Goal: Task Accomplishment & Management: Use online tool/utility

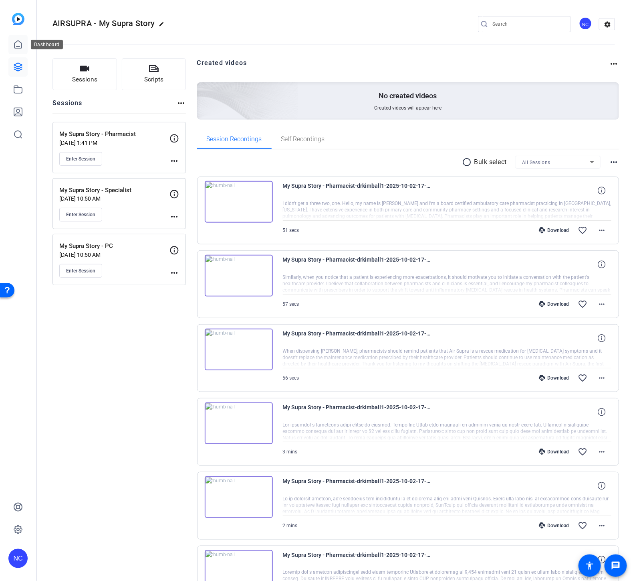
click at [10, 45] on link at bounding box center [17, 44] width 19 height 19
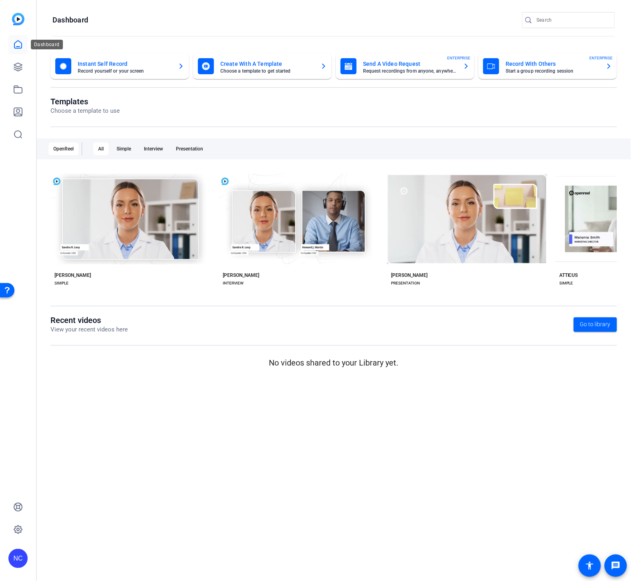
click at [13, 46] on icon at bounding box center [18, 45] width 10 height 10
click at [18, 65] on icon at bounding box center [18, 67] width 10 height 10
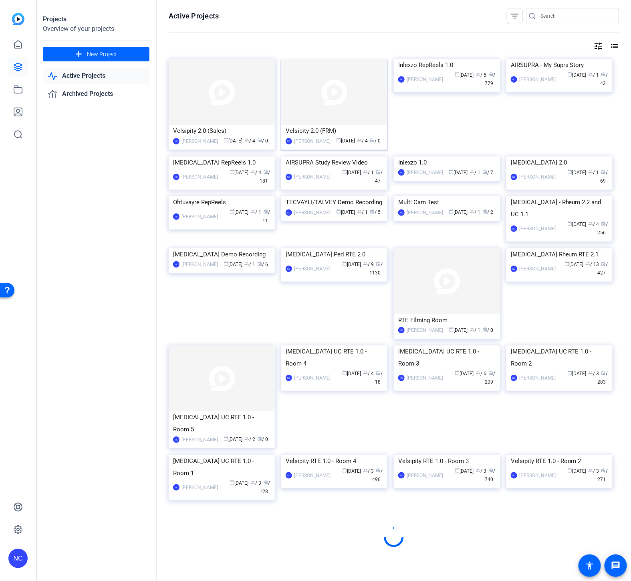
click at [352, 105] on img at bounding box center [334, 92] width 106 height 66
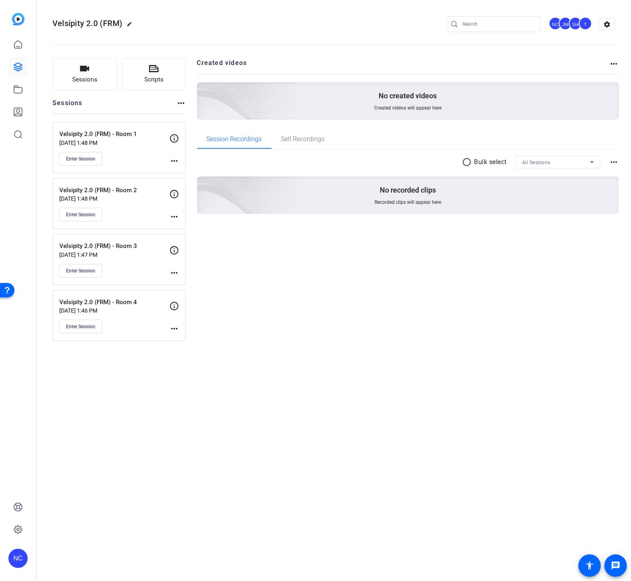
click at [170, 158] on mat-icon "more_horiz" at bounding box center [175, 161] width 10 height 10
click at [187, 169] on span "Edit Session" at bounding box center [194, 173] width 36 height 10
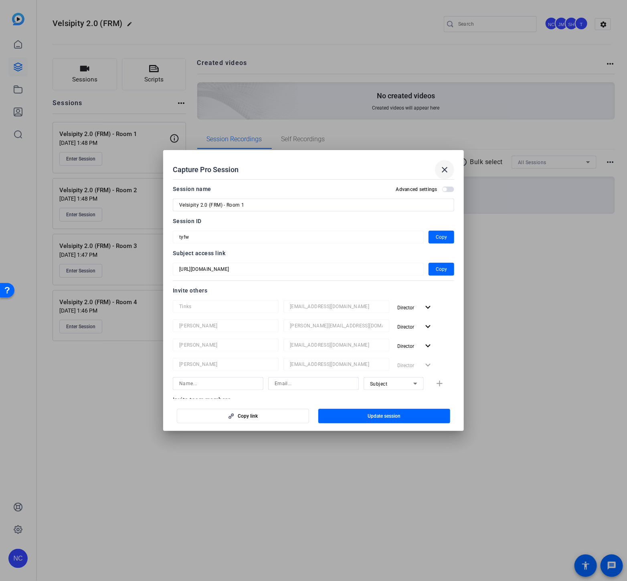
click at [444, 165] on mat-icon "close" at bounding box center [445, 170] width 10 height 10
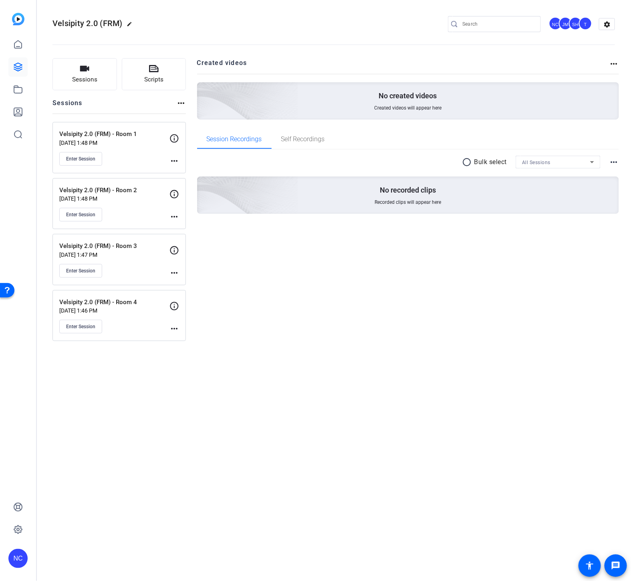
click at [173, 214] on mat-icon "more_horiz" at bounding box center [175, 217] width 10 height 10
click at [189, 226] on span "Edit Session" at bounding box center [194, 229] width 36 height 10
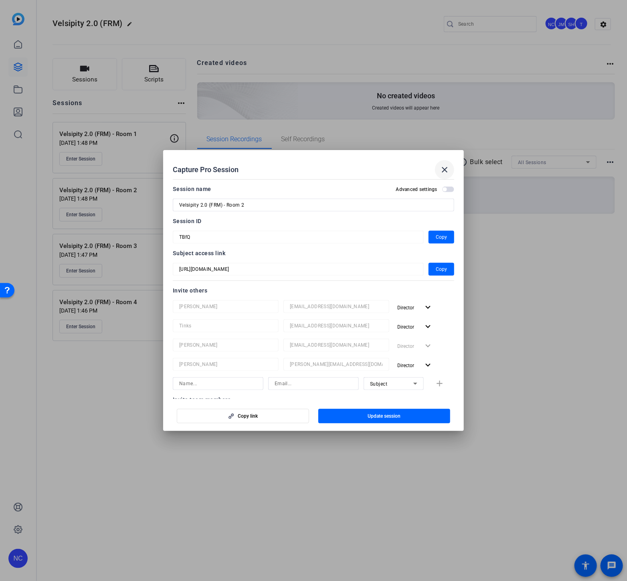
click at [446, 168] on mat-icon "close" at bounding box center [445, 170] width 10 height 10
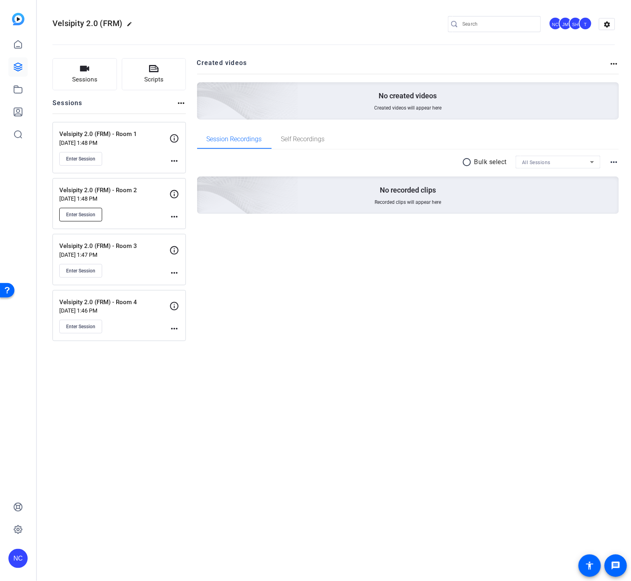
click at [83, 213] on span "Enter Session" at bounding box center [80, 214] width 29 height 6
click at [91, 213] on span "Enter Session" at bounding box center [80, 214] width 29 height 6
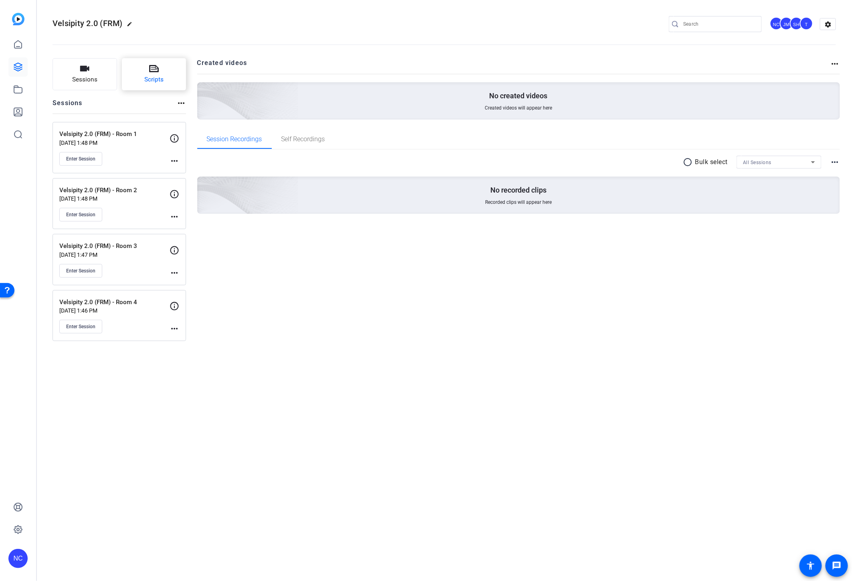
click at [166, 75] on button "Scripts" at bounding box center [154, 74] width 65 height 32
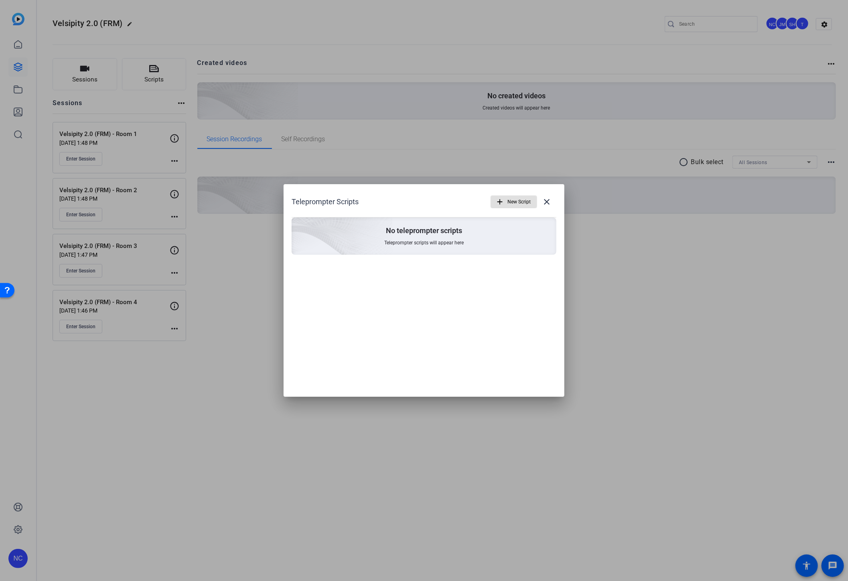
click at [512, 207] on span "New Script" at bounding box center [518, 201] width 23 height 15
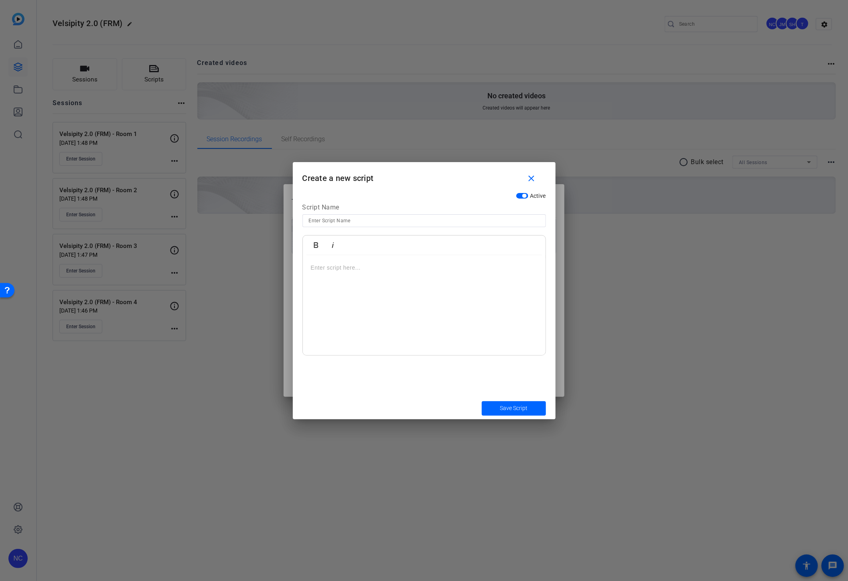
click at [384, 267] on p at bounding box center [424, 267] width 227 height 9
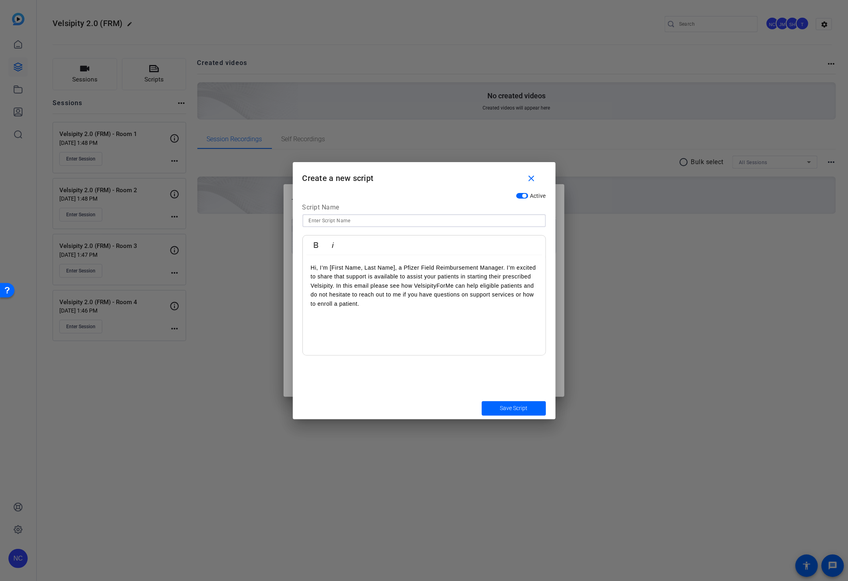
click at [382, 219] on input at bounding box center [424, 221] width 231 height 10
paste input "PP-V1A-USA-1349 Prompter Script"
type input "PP-V1A-USA-1349 Prompter Script"
click at [500, 400] on span "submit" at bounding box center [514, 408] width 64 height 19
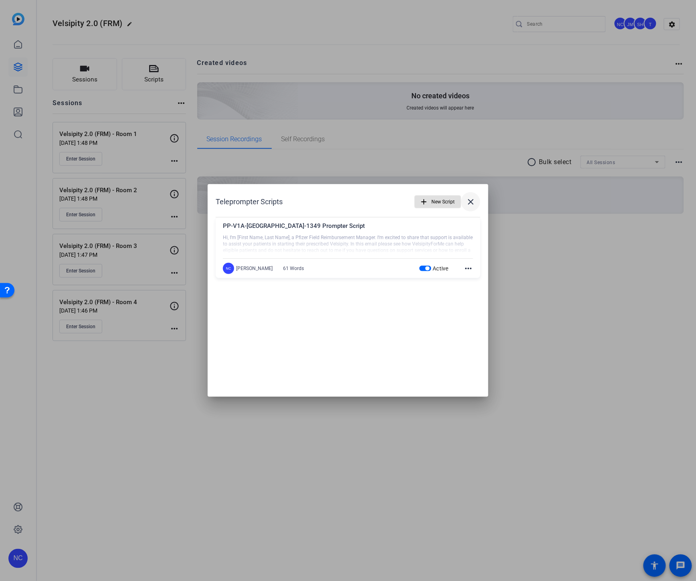
click at [473, 199] on mat-icon "close" at bounding box center [471, 202] width 10 height 10
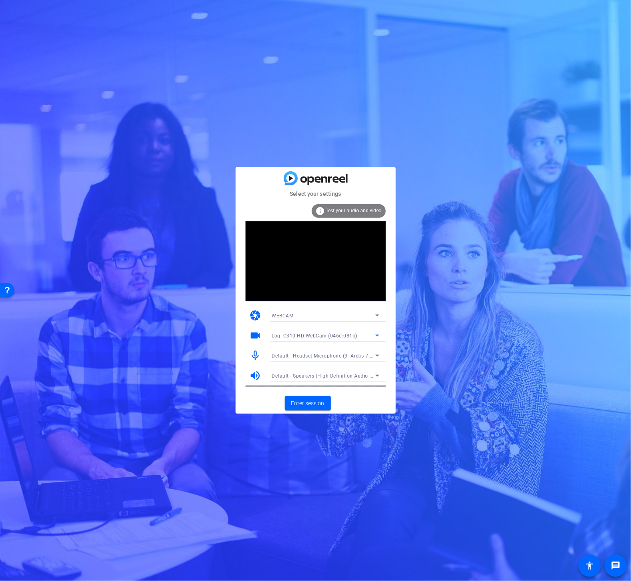
click at [377, 333] on icon at bounding box center [378, 335] width 10 height 10
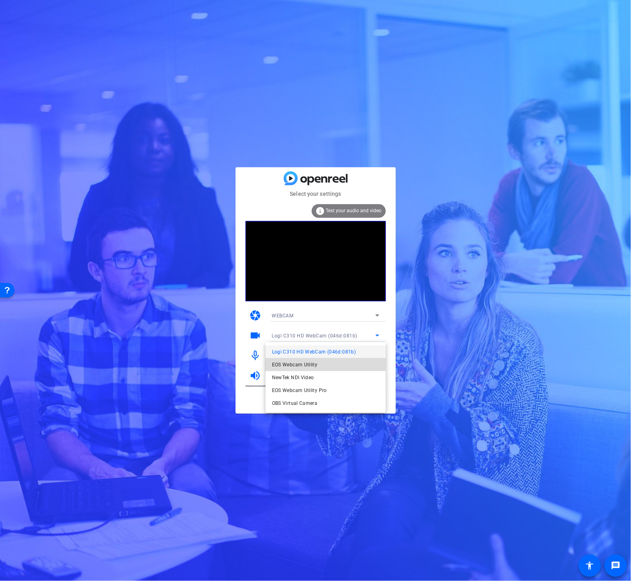
click at [322, 361] on mat-option "EOS Webcam Utility" at bounding box center [326, 364] width 120 height 13
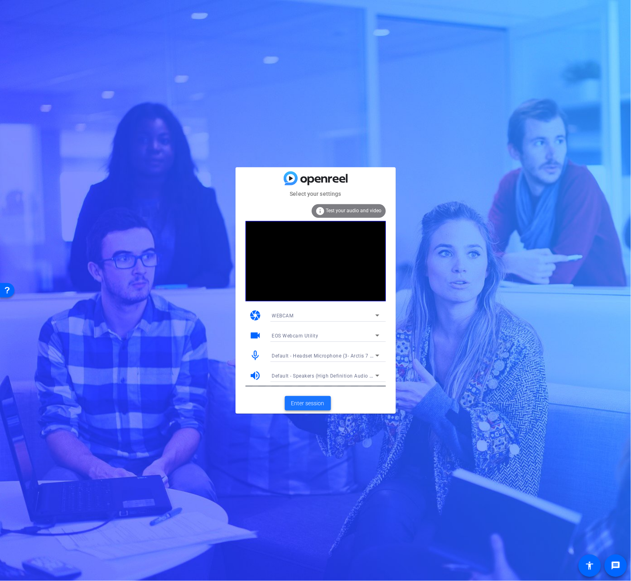
click at [304, 405] on span "Enter session" at bounding box center [307, 403] width 33 height 8
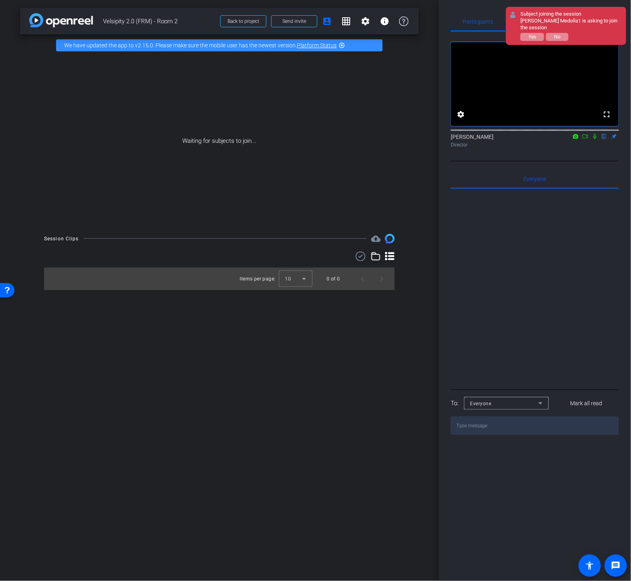
click at [481, 263] on div at bounding box center [535, 288] width 168 height 198
click at [478, 13] on span "Participants" at bounding box center [478, 21] width 30 height 19
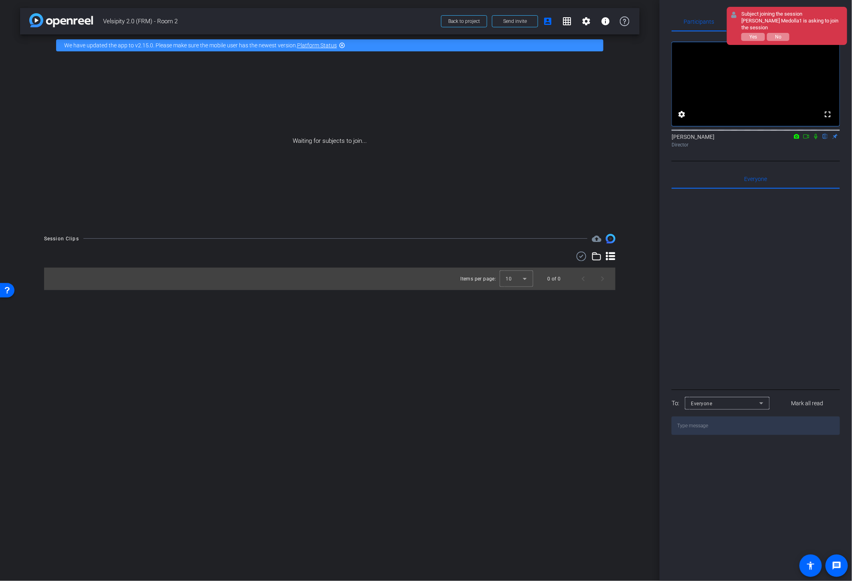
click at [631, 326] on div at bounding box center [756, 288] width 168 height 198
click at [631, 408] on div "Everyone" at bounding box center [725, 403] width 68 height 10
click at [631, 382] on div at bounding box center [426, 290] width 852 height 581
click at [631, 27] on span "Participants" at bounding box center [699, 21] width 30 height 19
click at [631, 381] on div at bounding box center [756, 288] width 168 height 198
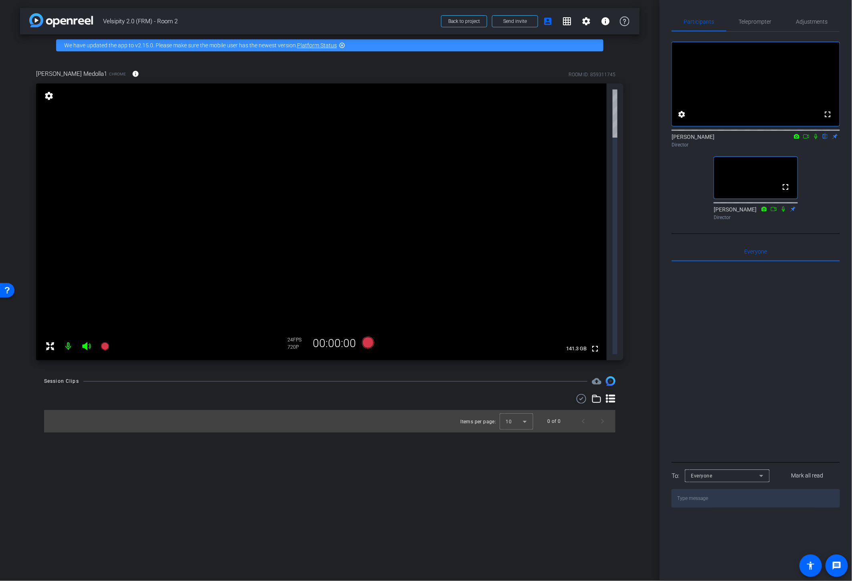
click at [729, 507] on textarea at bounding box center [756, 498] width 168 height 18
type textarea "Hey Joe - can you join via your phone?"
click at [439, 467] on div "arrow_back Velsipity 2.0 (FRM) - Room 2 Back to project Send invite account_box…" at bounding box center [330, 290] width 660 height 581
click at [319, 38] on div "arrow_back Velsipity 2.0 (FRM) - Room 2 Back to project Send invite account_box…" at bounding box center [330, 290] width 660 height 581
click at [319, 43] on link "Platform Status" at bounding box center [317, 45] width 40 height 6
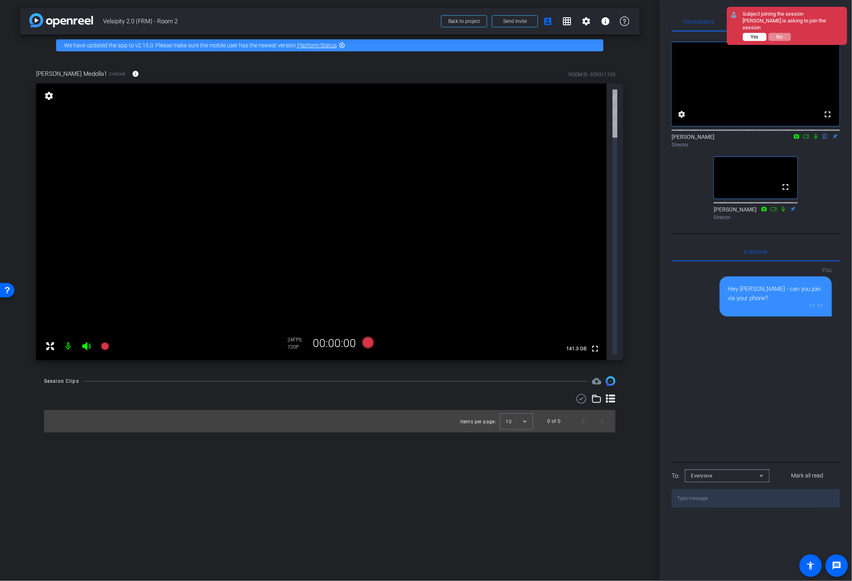
click at [752, 34] on span "Yes" at bounding box center [755, 37] width 8 height 6
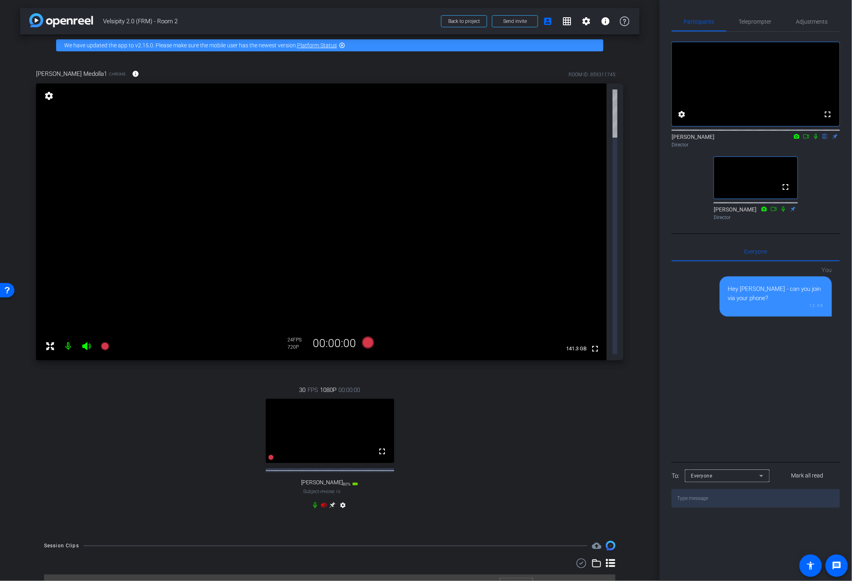
click at [326, 502] on icon at bounding box center [324, 505] width 6 height 6
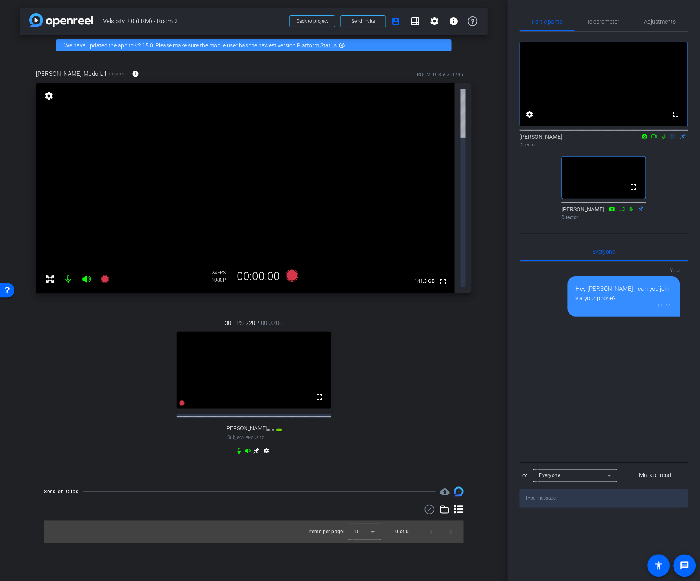
drag, startPoint x: 666, startPoint y: 146, endPoint x: 659, endPoint y: 146, distance: 6.8
click at [666, 139] on icon at bounding box center [664, 137] width 6 height 6
click at [656, 139] on icon at bounding box center [655, 137] width 6 height 6
click at [672, 139] on icon at bounding box center [674, 137] width 6 height 6
click at [664, 140] on mat-icon at bounding box center [665, 136] width 10 height 7
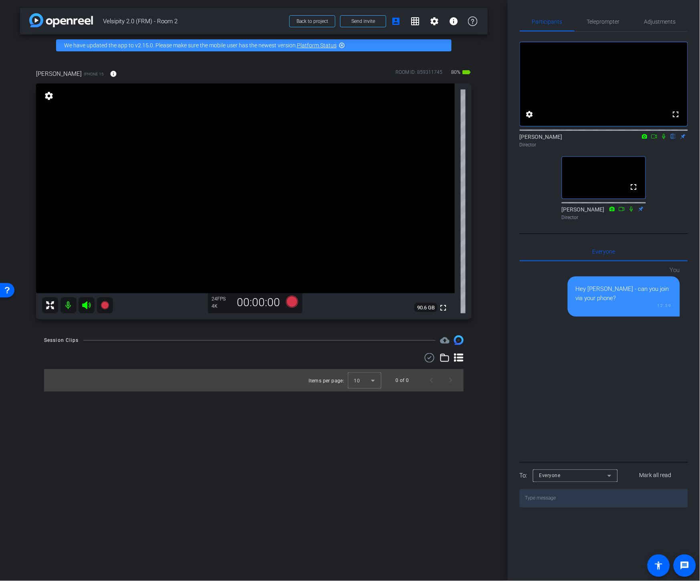
click at [664, 139] on icon at bounding box center [664, 136] width 3 height 5
click at [656, 139] on icon at bounding box center [655, 137] width 6 height 6
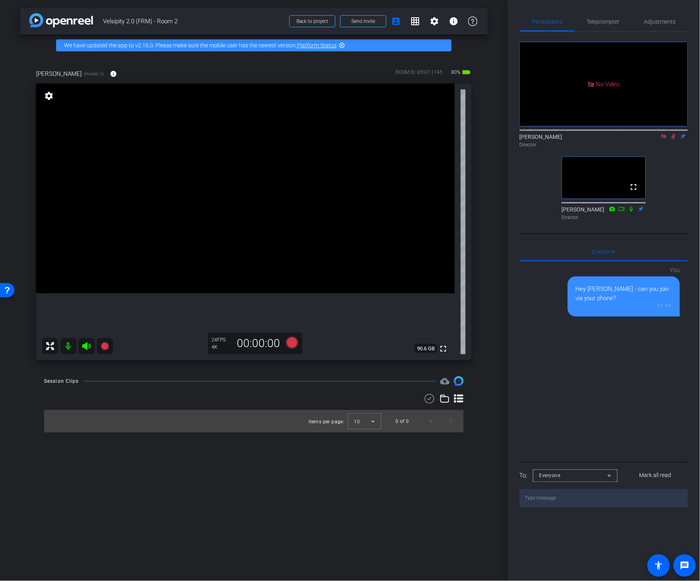
click at [674, 139] on icon at bounding box center [674, 137] width 6 height 6
click at [664, 139] on icon at bounding box center [664, 137] width 6 height 6
click at [664, 140] on mat-icon at bounding box center [665, 136] width 10 height 7
click at [656, 138] on icon at bounding box center [655, 136] width 6 height 4
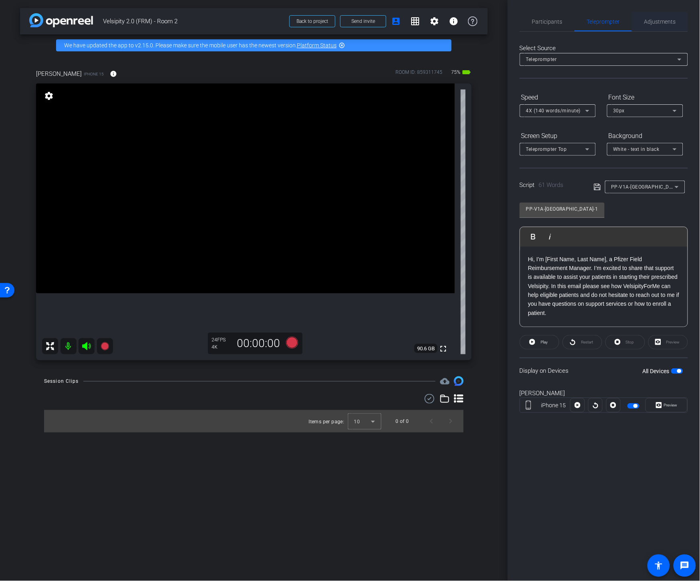
click at [650, 26] on span "Adjustments" at bounding box center [661, 21] width 32 height 19
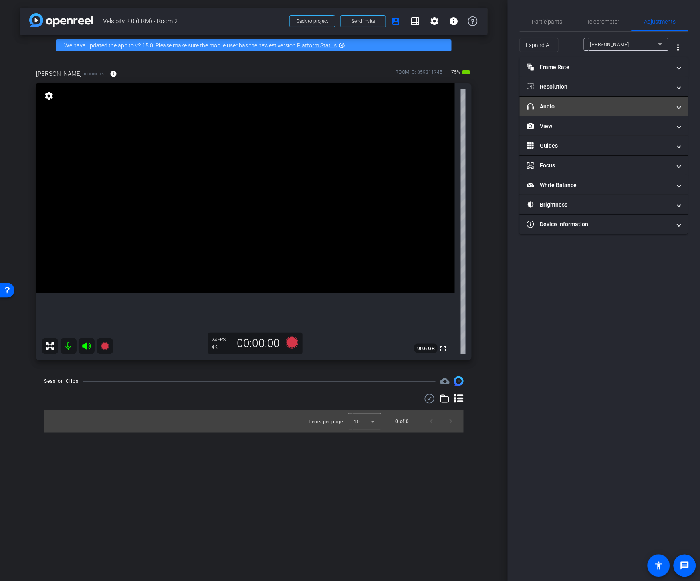
click at [552, 109] on mat-panel-title "headphone icon Audio" at bounding box center [599, 106] width 144 height 8
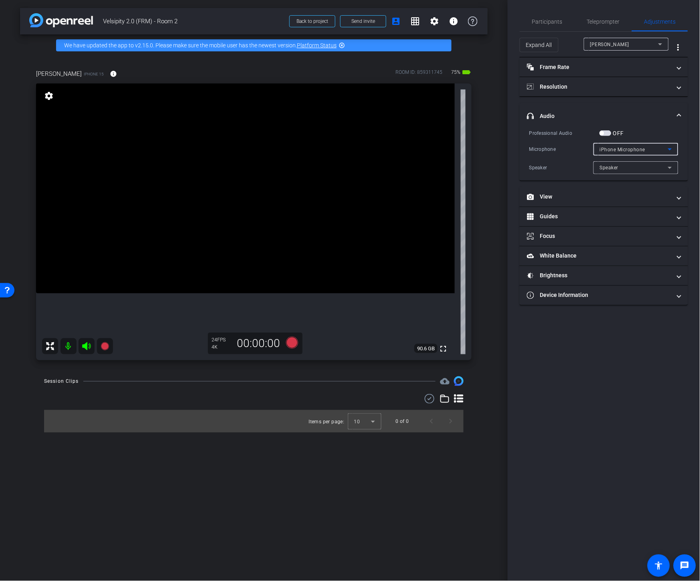
click at [606, 148] on span "iPhone Microphone" at bounding box center [623, 150] width 46 height 6
click at [622, 115] on div at bounding box center [350, 290] width 700 height 581
click at [548, 20] on span "Participants" at bounding box center [547, 22] width 30 height 6
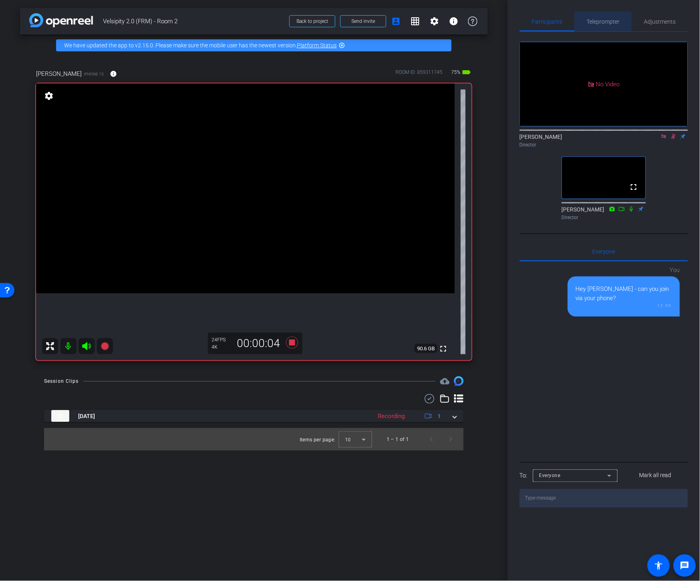
click at [596, 25] on span "Teleprompter" at bounding box center [603, 21] width 33 height 19
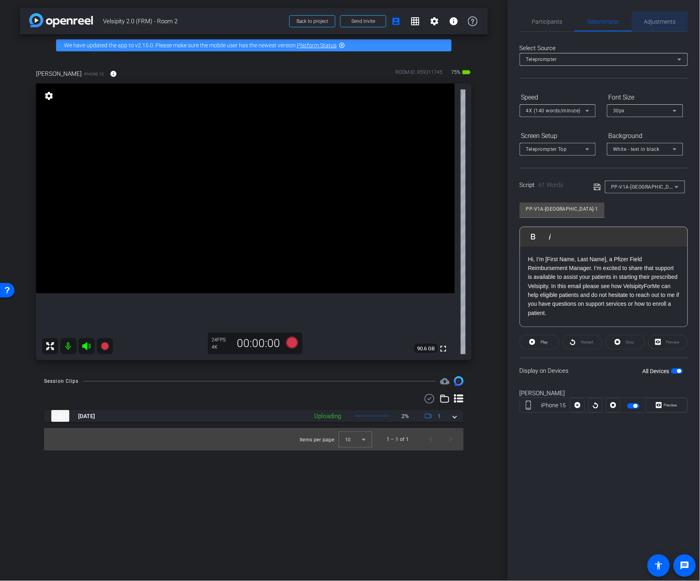
click at [652, 26] on span "Adjustments" at bounding box center [661, 21] width 32 height 19
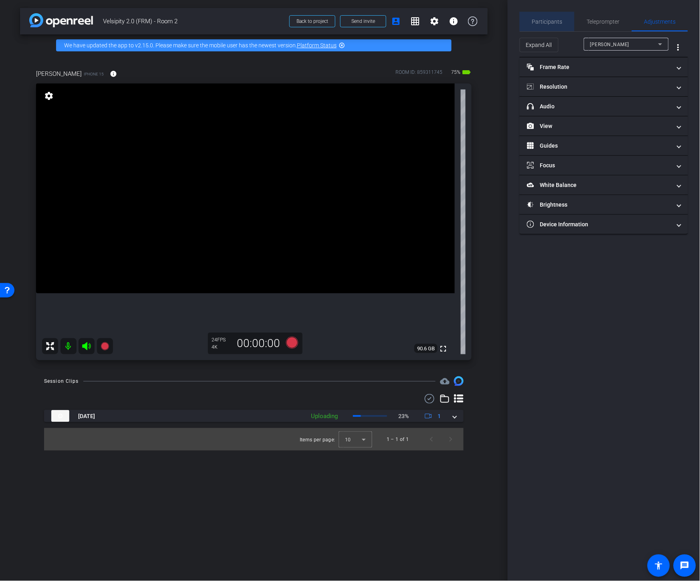
click at [550, 21] on span "Participants" at bounding box center [547, 22] width 30 height 6
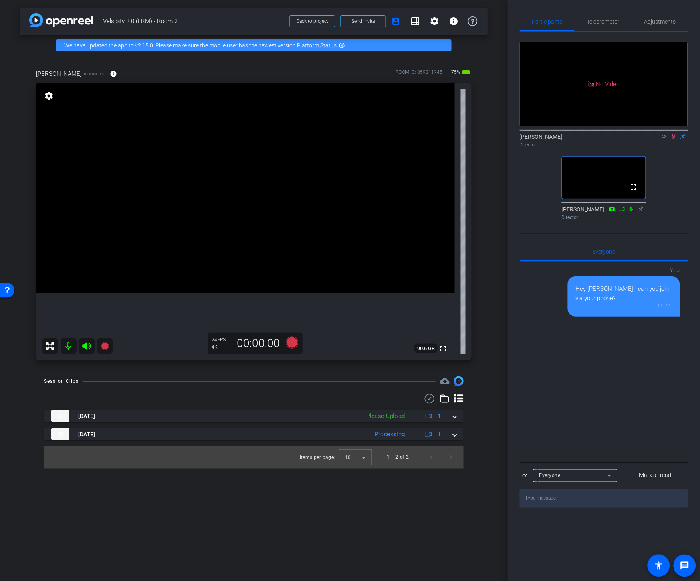
click at [673, 134] on icon at bounding box center [674, 137] width 6 height 6
click at [664, 134] on icon at bounding box center [664, 137] width 6 height 6
click at [605, 19] on span "Teleprompter" at bounding box center [603, 22] width 33 height 6
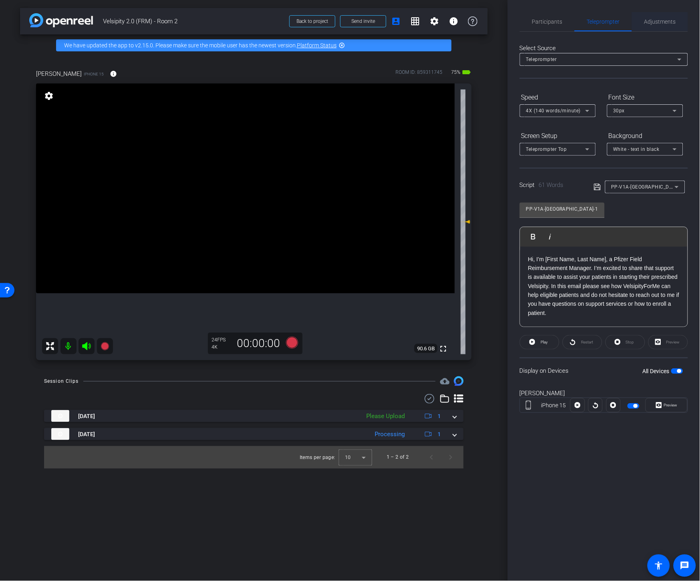
click at [643, 18] on div "Adjustments" at bounding box center [660, 21] width 56 height 19
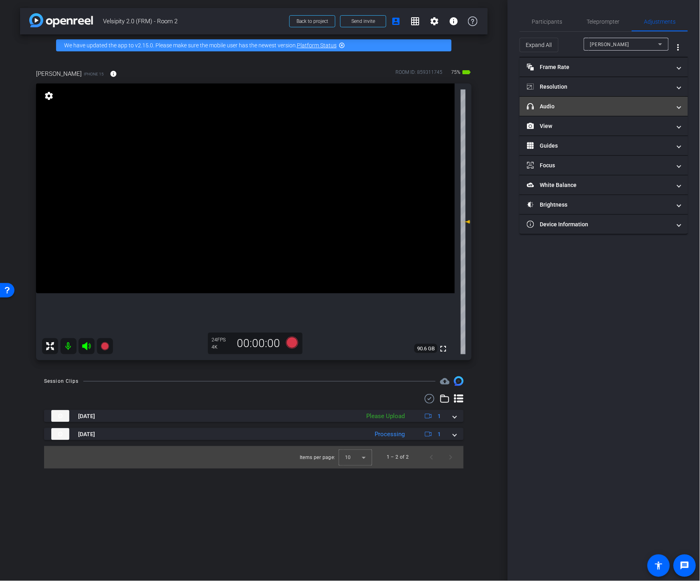
click at [570, 113] on mat-expansion-panel-header "headphone icon Audio" at bounding box center [604, 106] width 168 height 19
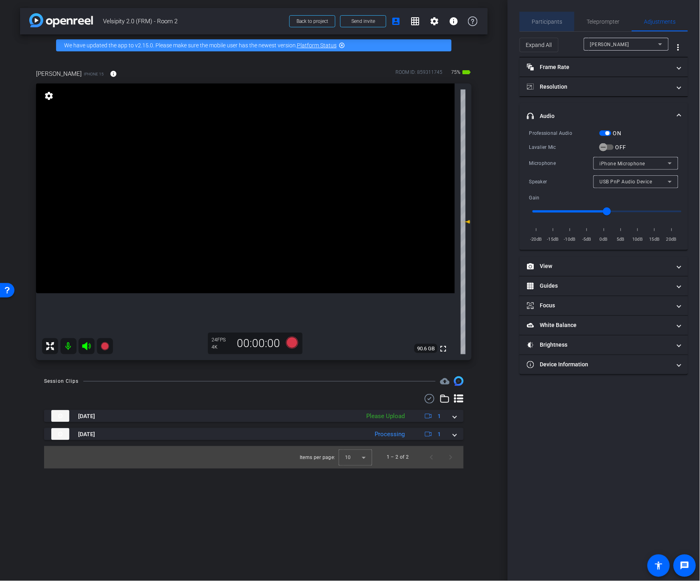
click at [540, 19] on span "Participants" at bounding box center [547, 22] width 30 height 6
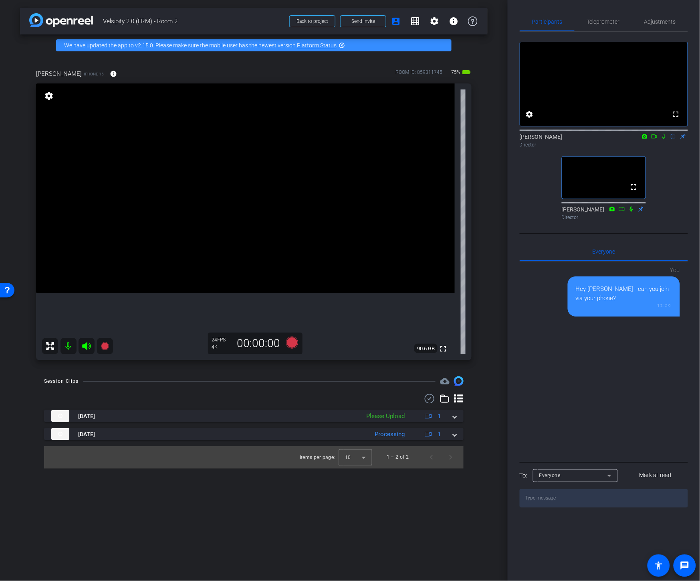
click at [662, 139] on icon at bounding box center [664, 137] width 6 height 6
click at [654, 139] on icon at bounding box center [655, 137] width 6 height 6
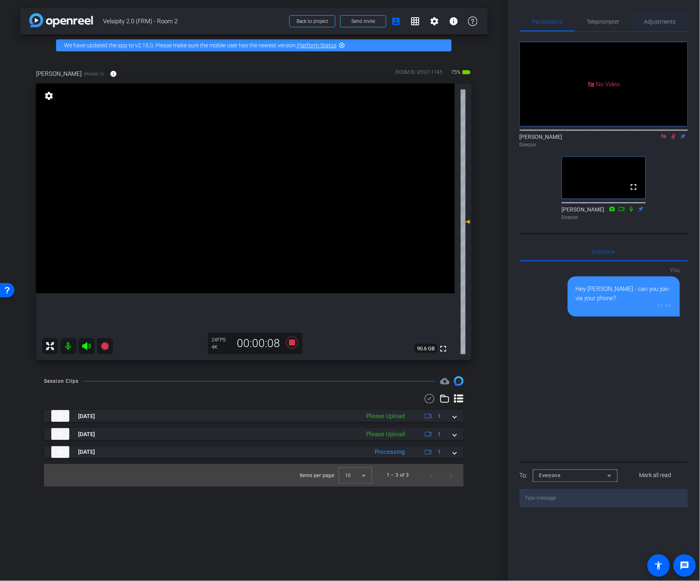
click at [658, 24] on span "Adjustments" at bounding box center [661, 21] width 32 height 19
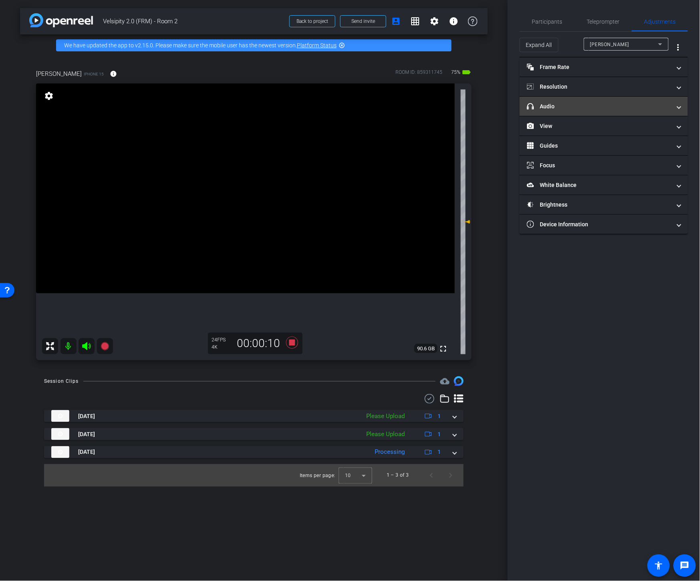
click at [581, 106] on mat-panel-title "headphone icon Audio" at bounding box center [599, 106] width 144 height 8
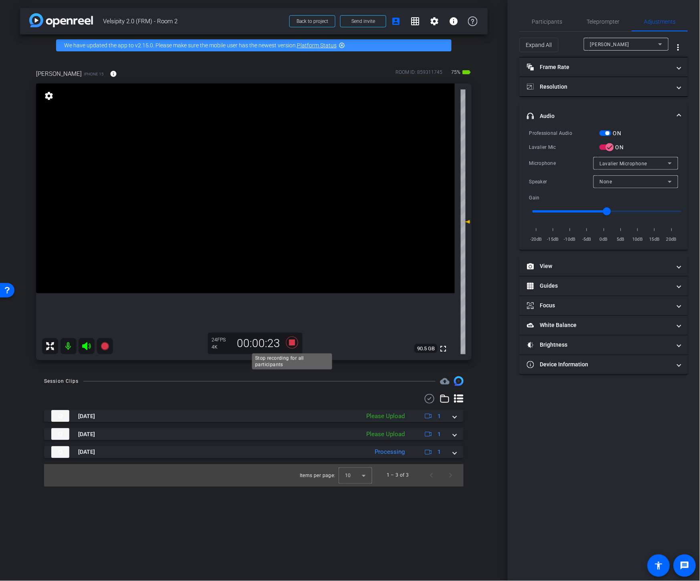
click at [289, 345] on icon at bounding box center [292, 342] width 19 height 14
click at [609, 134] on span "button" at bounding box center [608, 133] width 4 height 4
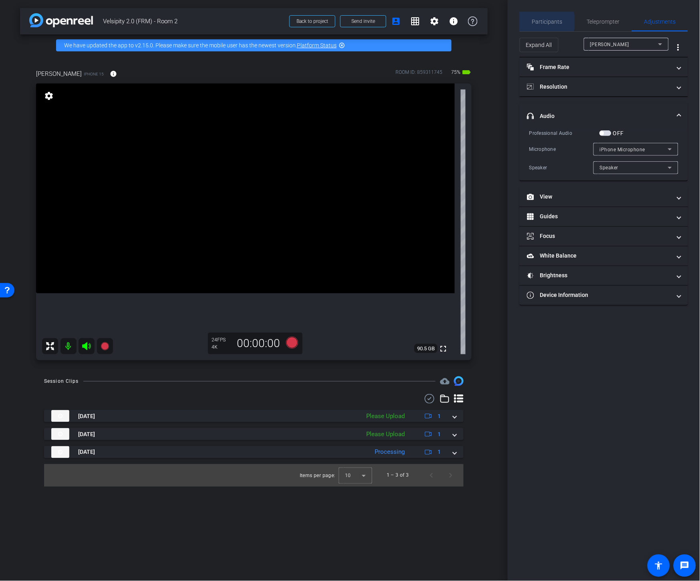
click at [543, 22] on span "Participants" at bounding box center [547, 22] width 30 height 6
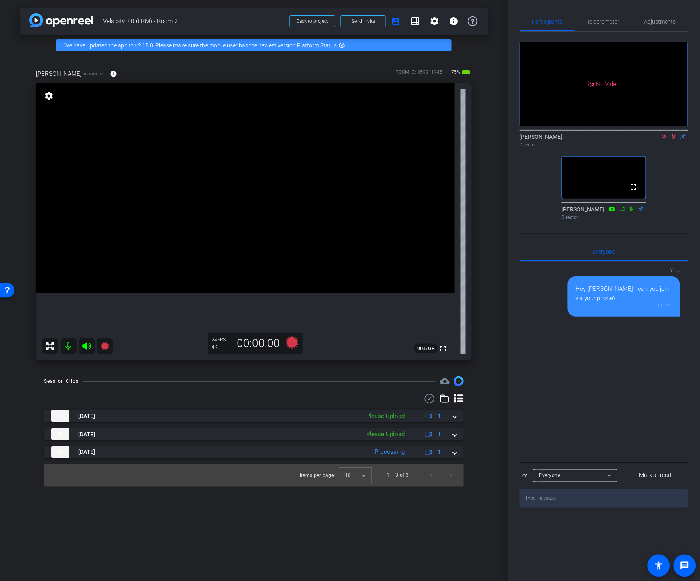
click at [674, 134] on icon at bounding box center [674, 137] width 6 height 6
click at [664, 134] on icon at bounding box center [664, 137] width 6 height 6
click at [665, 139] on icon at bounding box center [664, 136] width 3 height 5
click at [656, 139] on icon at bounding box center [655, 137] width 6 height 6
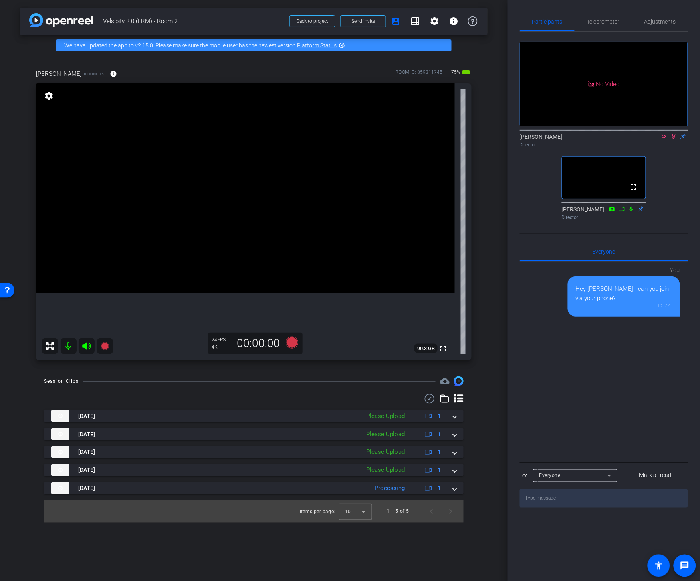
click at [672, 139] on icon at bounding box center [674, 137] width 6 height 6
click at [664, 138] on icon at bounding box center [664, 136] width 4 height 4
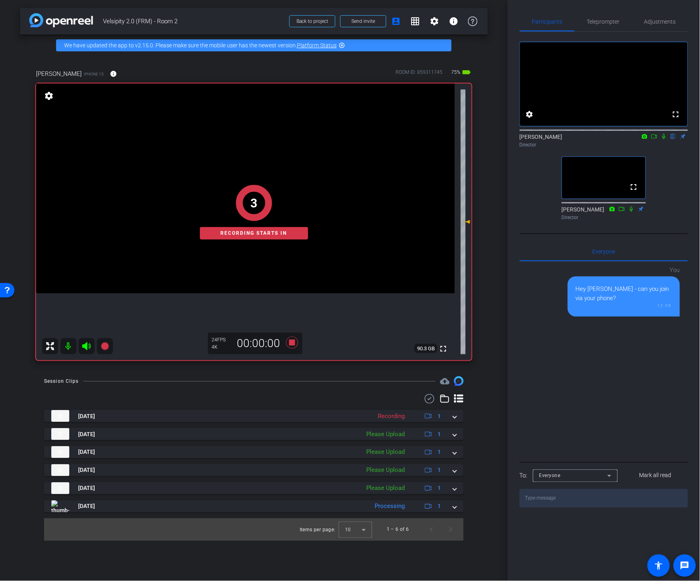
click at [664, 139] on icon at bounding box center [664, 137] width 6 height 6
click at [656, 138] on icon at bounding box center [655, 136] width 6 height 4
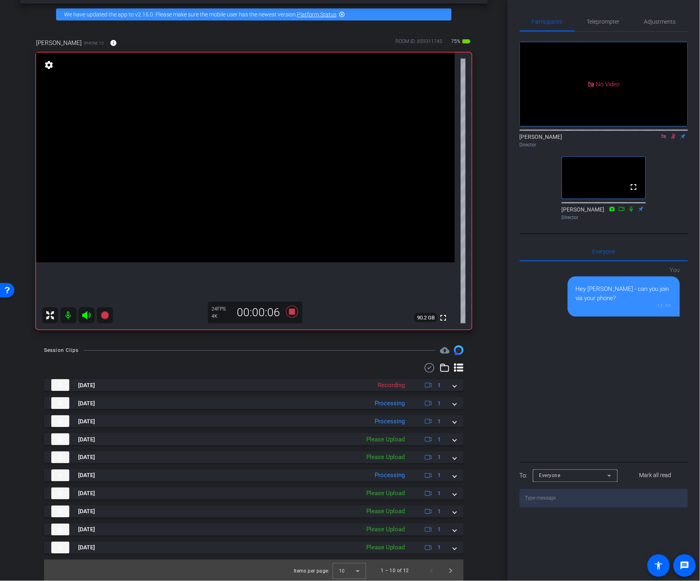
scroll to position [32, 0]
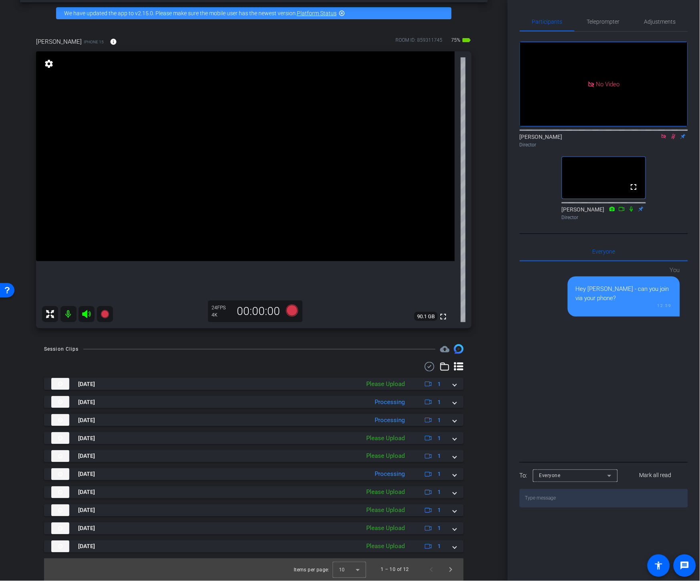
click at [675, 139] on icon at bounding box center [674, 137] width 6 height 6
click at [665, 139] on icon at bounding box center [664, 137] width 6 height 6
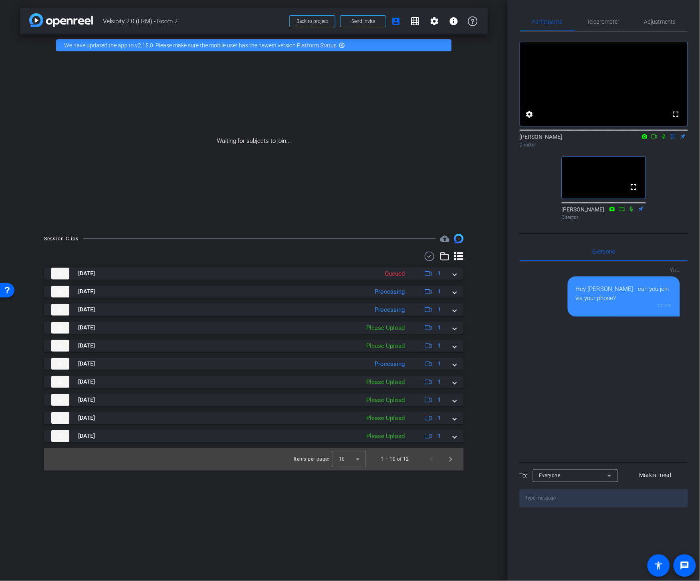
scroll to position [0, 0]
click at [611, 480] on icon at bounding box center [610, 476] width 10 height 10
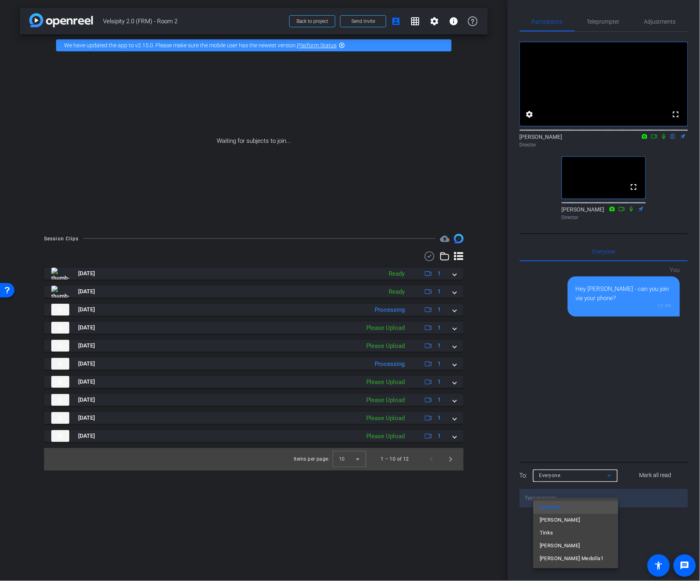
click at [606, 464] on div at bounding box center [350, 290] width 700 height 581
